Goal: Find specific page/section: Find specific page/section

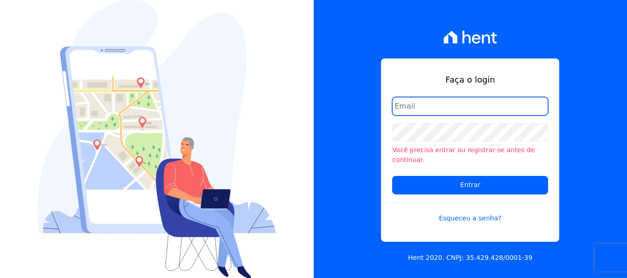
type input "[PERSON_NAME][EMAIL_ADDRESS][DOMAIN_NAME]"
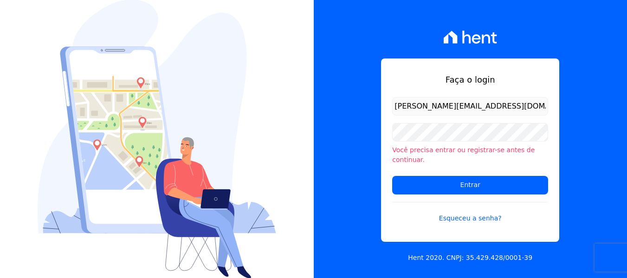
click at [455, 189] on form "[PERSON_NAME][EMAIL_ADDRESS][DOMAIN_NAME] Você precisa entrar ou registrar-[PER…" at bounding box center [470, 165] width 156 height 137
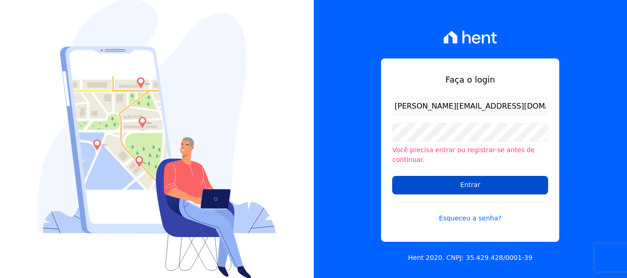
click at [457, 181] on input "Entrar" at bounding box center [470, 185] width 156 height 19
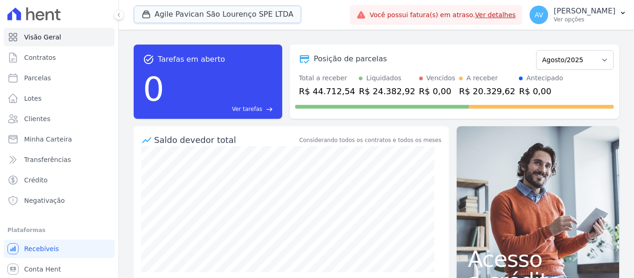
drag, startPoint x: 187, startPoint y: 19, endPoint x: 142, endPoint y: 53, distance: 56.3
click at [187, 19] on button "Agile Pavican São Lourenço SPE LTDA" at bounding box center [218, 15] width 168 height 18
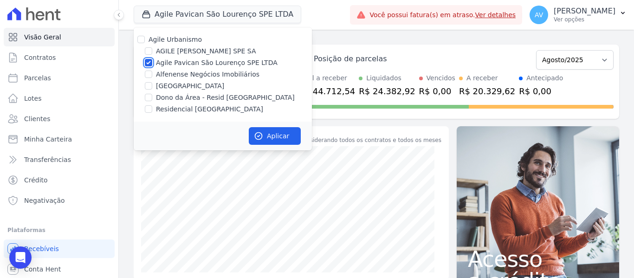
click at [148, 65] on input "Agile Pavican São Lourenço SPE LTDA" at bounding box center [148, 62] width 7 height 7
checkbox input "false"
click at [148, 74] on input "Alfenense Negócios Imobiliários" at bounding box center [148, 74] width 7 height 7
checkbox input "true"
click at [275, 145] on div "Aplicar" at bounding box center [223, 136] width 178 height 29
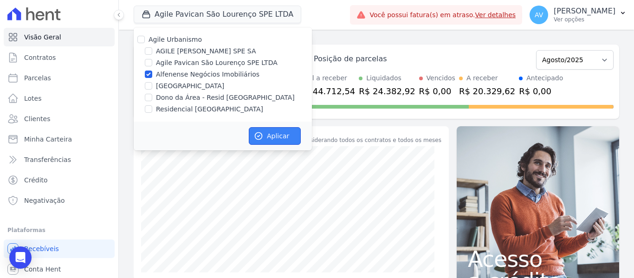
click at [275, 139] on button "Aplicar" at bounding box center [275, 136] width 52 height 18
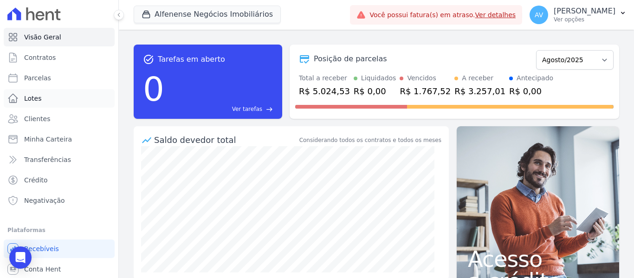
click at [48, 98] on link "Lotes" at bounding box center [59, 98] width 111 height 19
